Goal: Check status: Check status

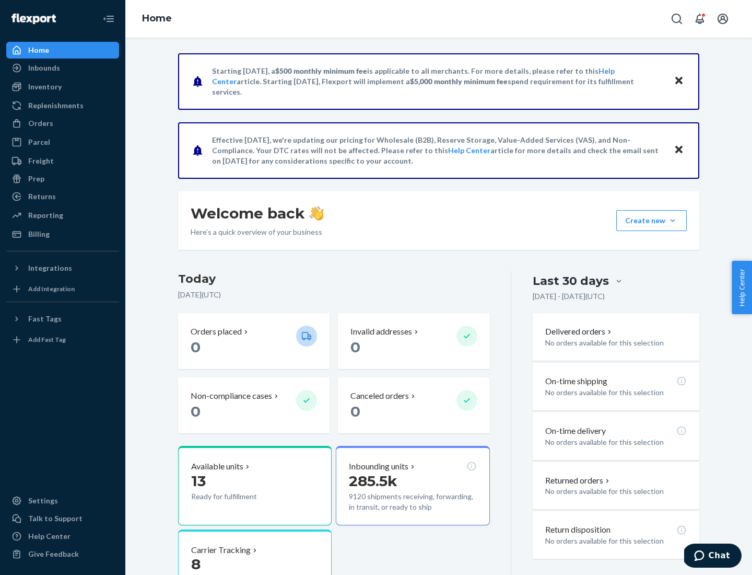
click at [673, 220] on button "Create new Create new inbound Create new order Create new product" at bounding box center [652, 220] width 71 height 21
click at [43, 68] on div "Inbounds" at bounding box center [44, 68] width 32 height 10
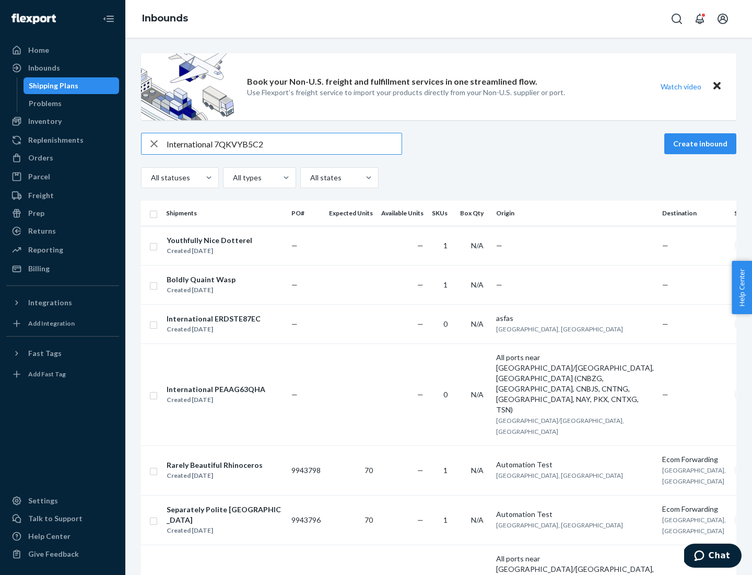
type input "International 7QKVYB5C29"
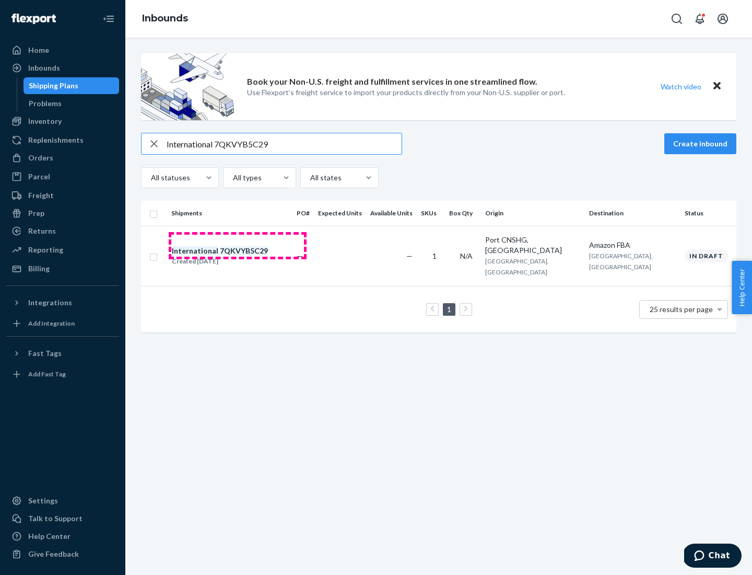
click at [238, 256] on div "Created [DATE]" at bounding box center [220, 261] width 96 height 10
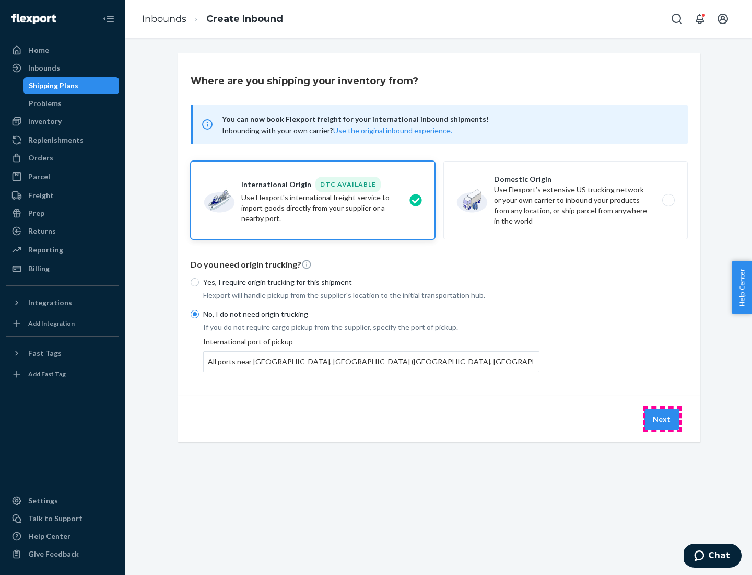
click at [663, 419] on button "Next" at bounding box center [662, 419] width 36 height 21
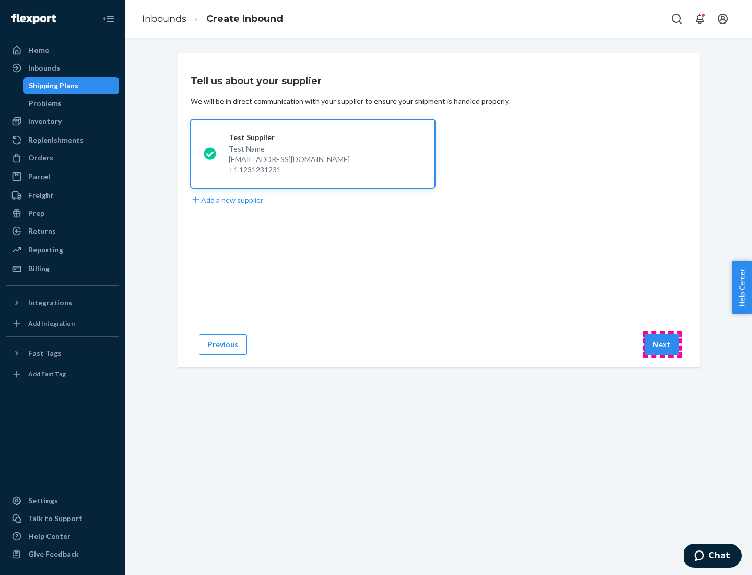
click at [663, 344] on button "Next" at bounding box center [662, 344] width 36 height 21
